Goal: Information Seeking & Learning: Learn about a topic

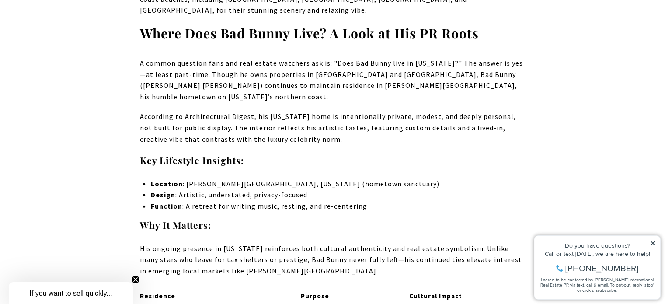
scroll to position [2029, 0]
drag, startPoint x: 98, startPoint y: 129, endPoint x: 72, endPoint y: 124, distance: 27.1
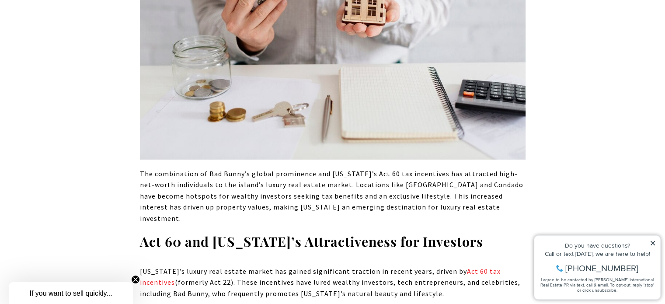
scroll to position [2572, 0]
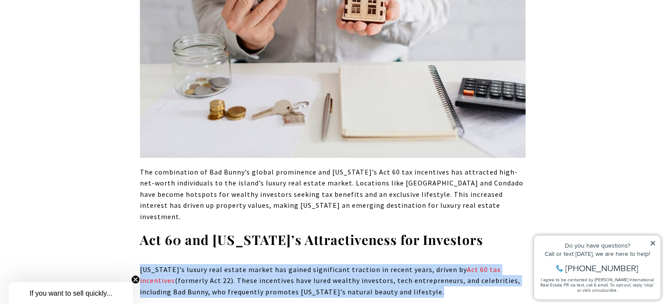
click at [154, 264] on p "[US_STATE]’s luxury real estate market has gained significant traction in recen…" at bounding box center [333, 281] width 386 height 34
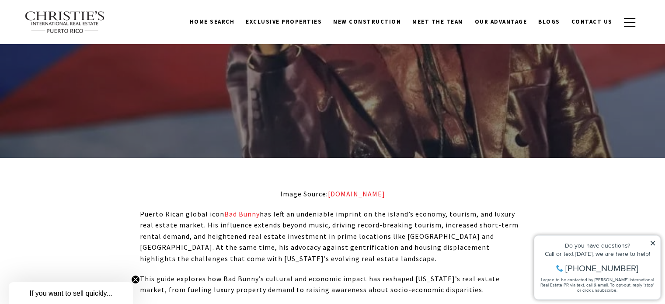
scroll to position [0, 0]
